Goal: Communication & Community: Answer question/provide support

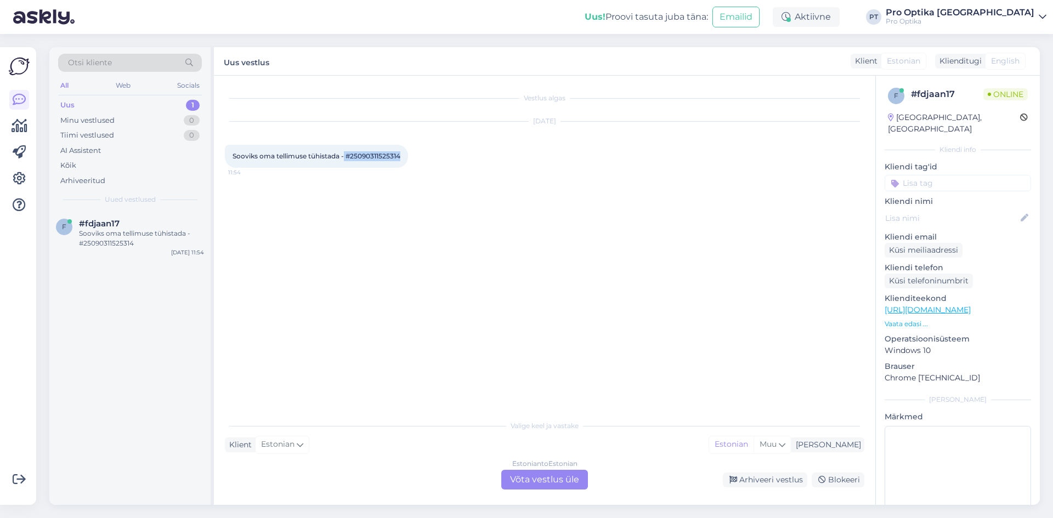
drag, startPoint x: 401, startPoint y: 158, endPoint x: 345, endPoint y: 155, distance: 55.4
click at [345, 155] on span "Sooviks oma tellimuse tühistada - #25090311525314" at bounding box center [316, 156] width 168 height 8
copy span "#25090311525314"
click at [559, 478] on div "Estonian to Estonian Võta vestlus üle" at bounding box center [544, 480] width 87 height 20
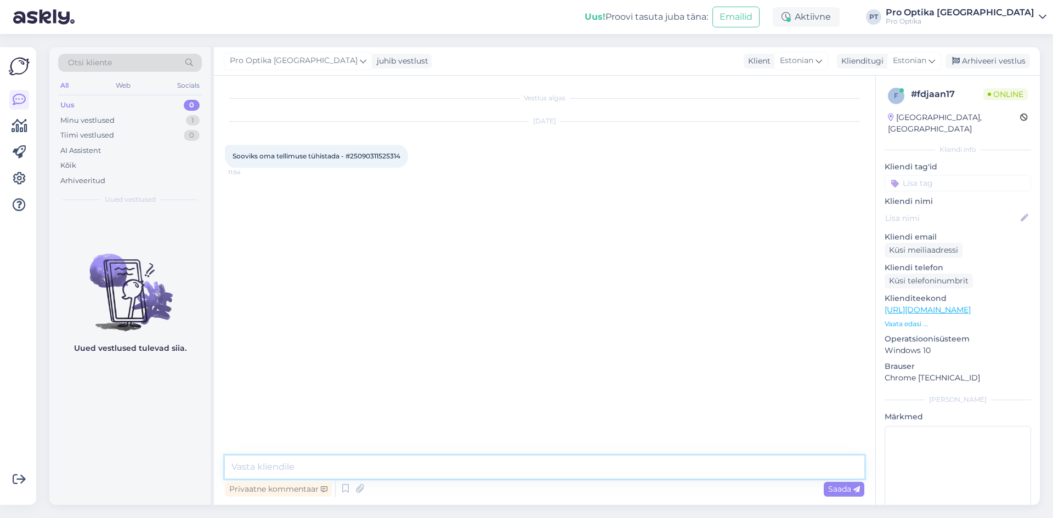
click at [366, 473] on textarea at bounding box center [544, 467] width 639 height 23
type textarea "Tere!"
type textarea "[PERSON_NAME] ei soovi raami kauplusesse proovimikseks?"
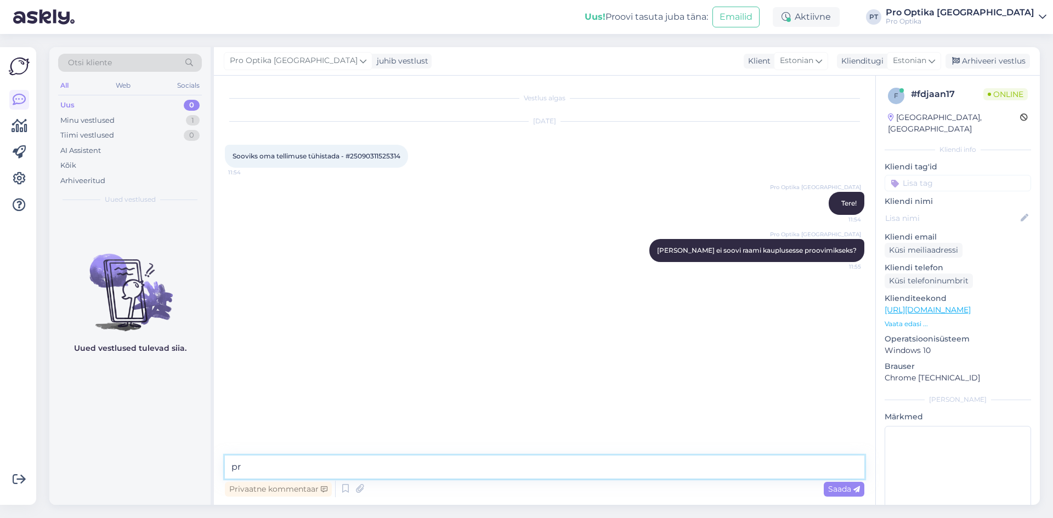
type textarea "p"
type textarea "Proovimiseks"
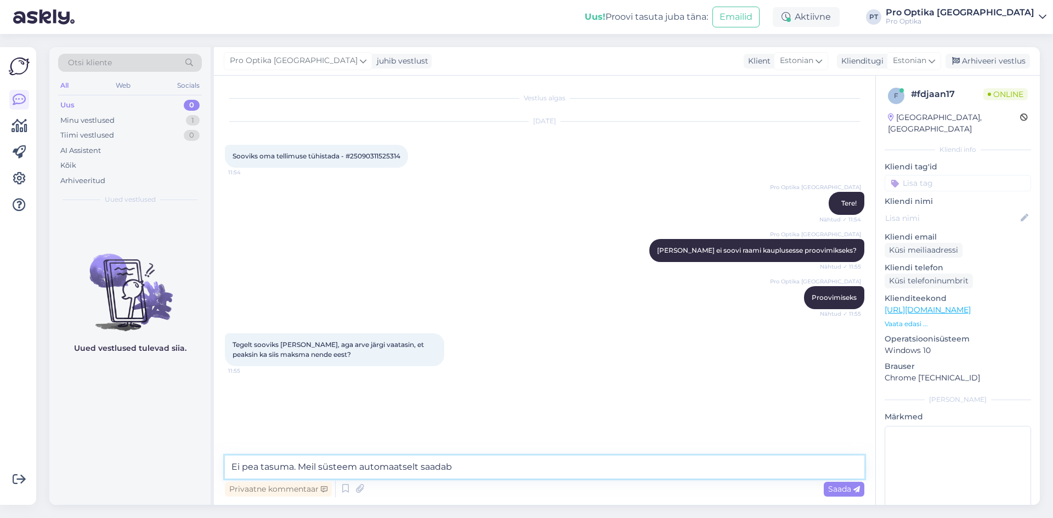
type textarea "Ei pea tasuma. Meil süsteem automaatselt saadab."
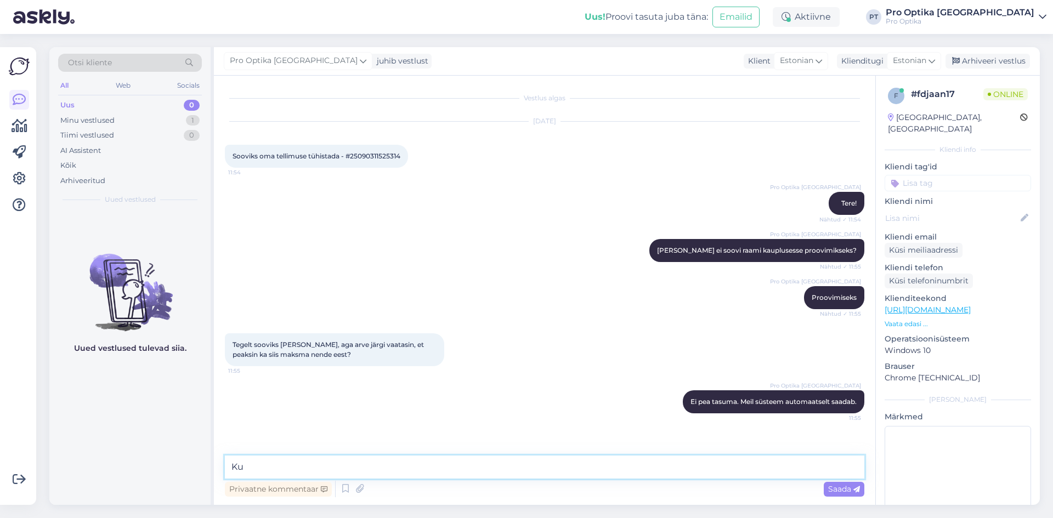
type textarea "K"
type textarea "Kui soovite kauplusesse proovimiseks, siis nii ongi."
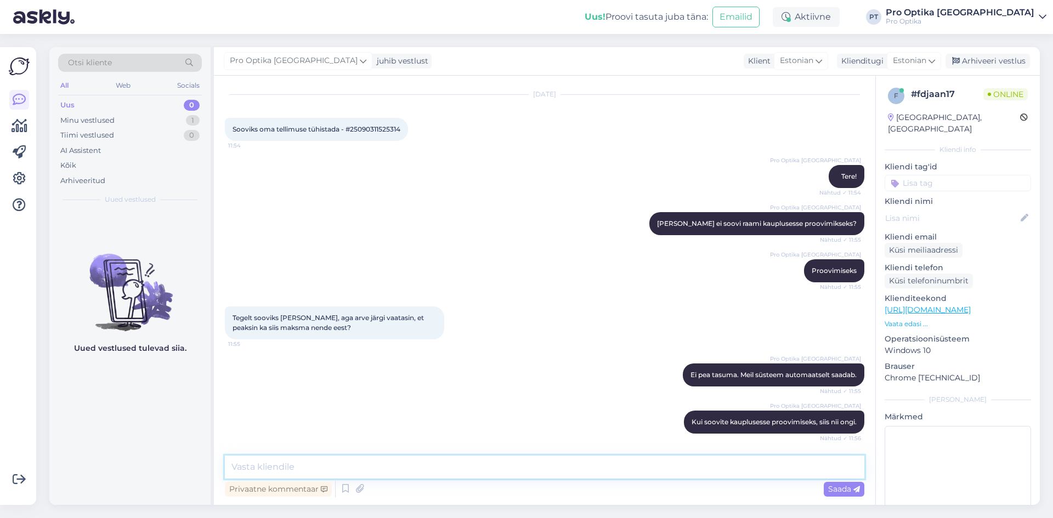
click at [502, 472] on textarea at bounding box center [544, 467] width 639 height 23
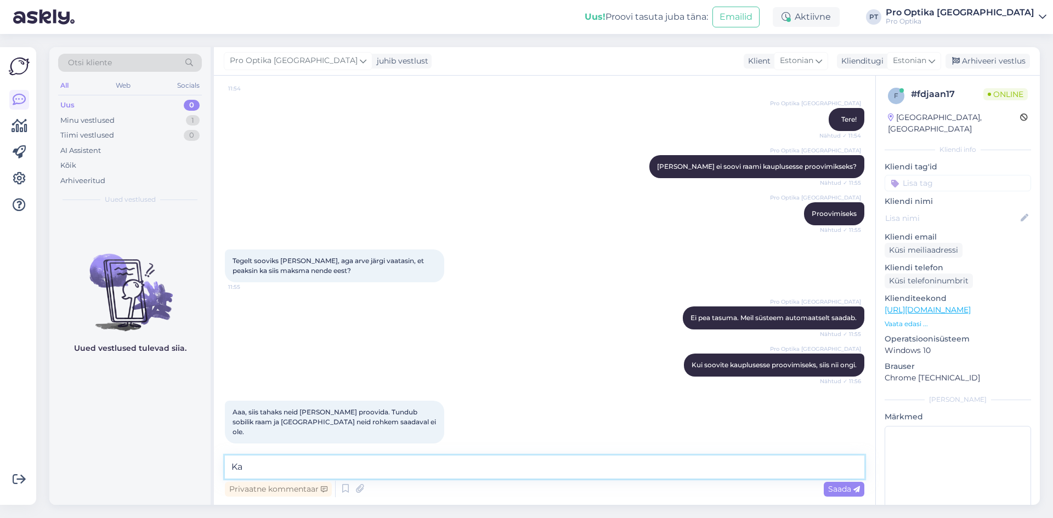
type textarea "K"
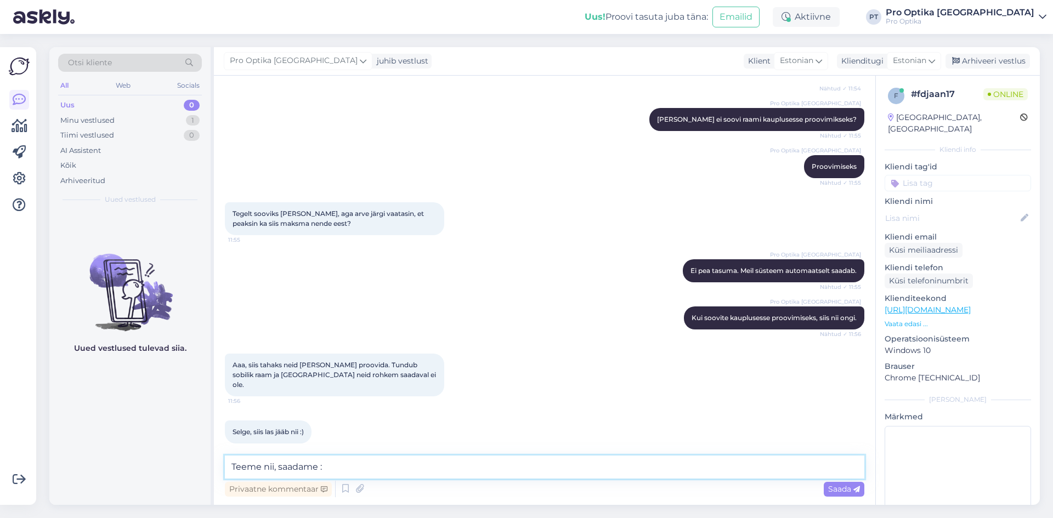
type textarea "Teeme nii, saadame :)"
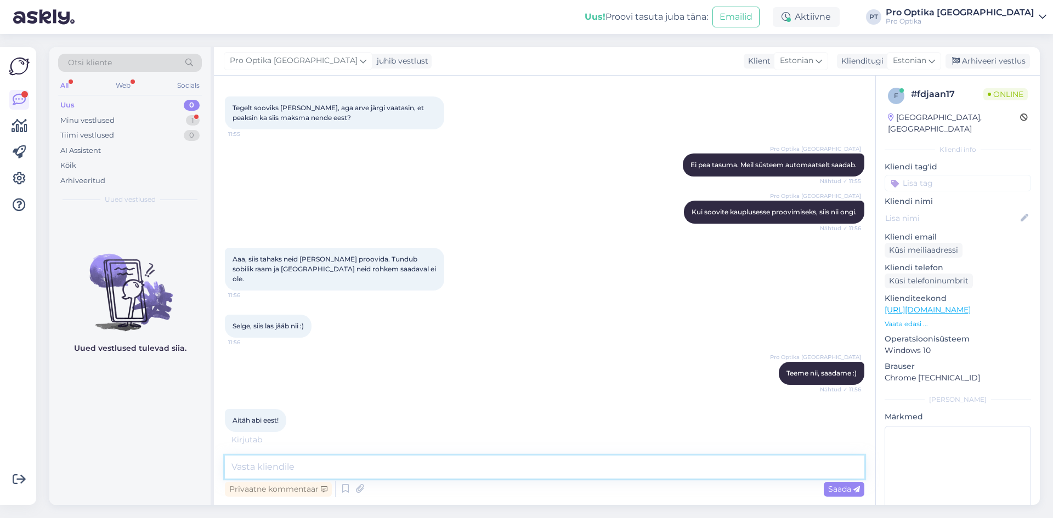
scroll to position [225, 0]
